Goal: Task Accomplishment & Management: Complete application form

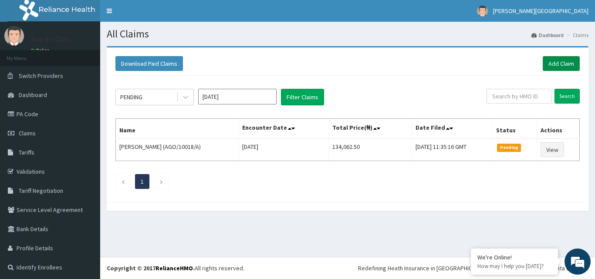
click at [562, 64] on link "Add Claim" at bounding box center [560, 63] width 37 height 15
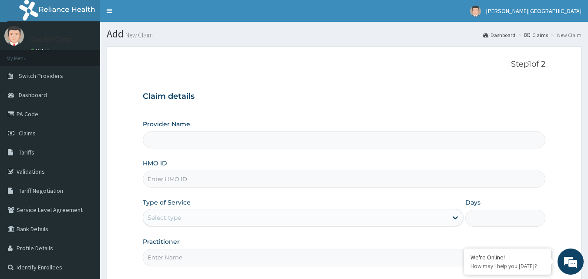
scroll to position [81, 0]
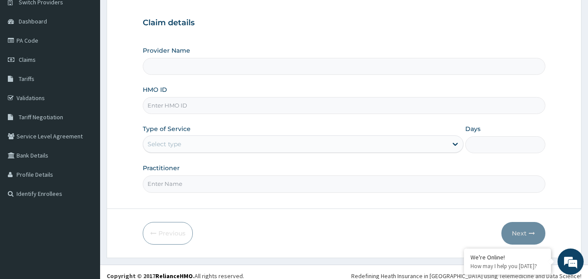
type input "Avo Eri Clinic"
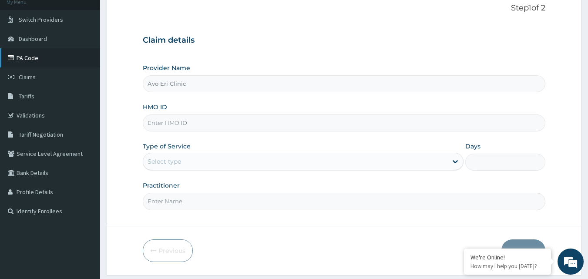
scroll to position [0, 0]
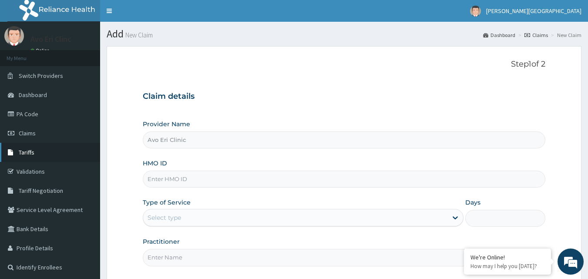
click at [24, 155] on span "Tariffs" at bounding box center [27, 152] width 16 height 8
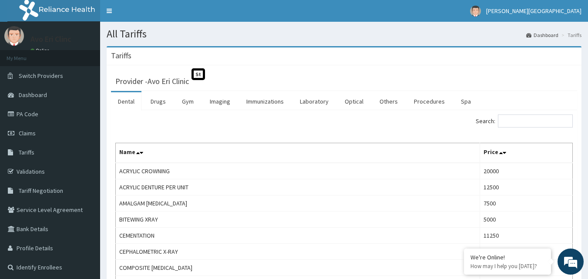
click at [132, 101] on link "Dental" at bounding box center [126, 101] width 30 height 18
click at [127, 101] on link "Dental" at bounding box center [126, 101] width 30 height 18
click at [538, 122] on input "Search:" at bounding box center [535, 120] width 75 height 13
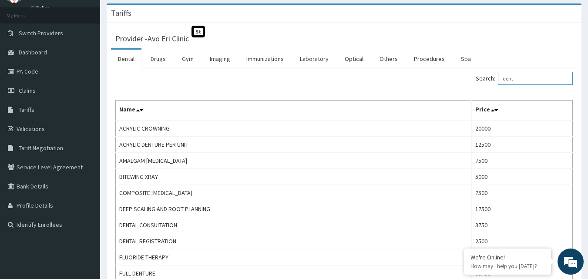
scroll to position [44, 0]
type input "dent"
